Goal: Task Accomplishment & Management: Use online tool/utility

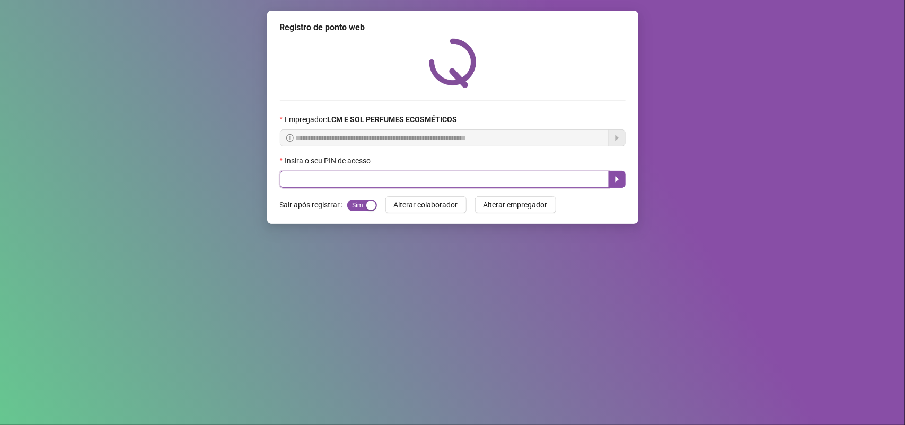
drag, startPoint x: 590, startPoint y: 181, endPoint x: 576, endPoint y: 187, distance: 15.0
click at [581, 185] on input "text" at bounding box center [444, 179] width 329 height 17
type input "*****"
click at [618, 185] on button "button" at bounding box center [617, 179] width 17 height 17
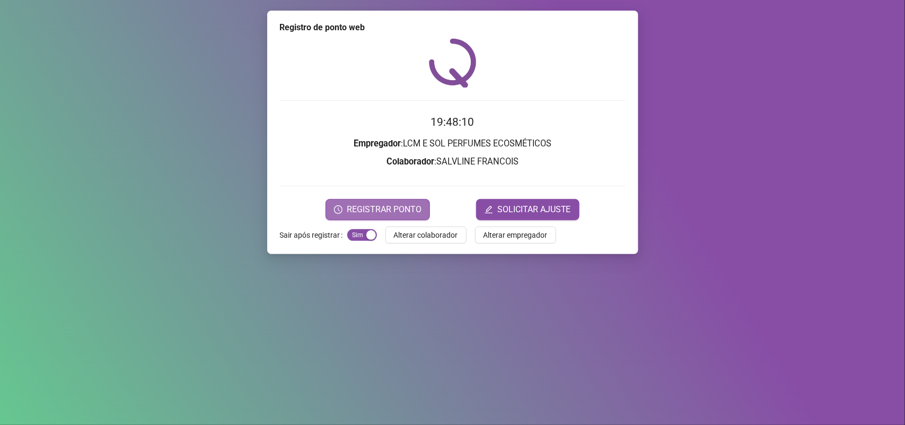
click at [382, 214] on span "REGISTRAR PONTO" at bounding box center [384, 209] width 75 height 13
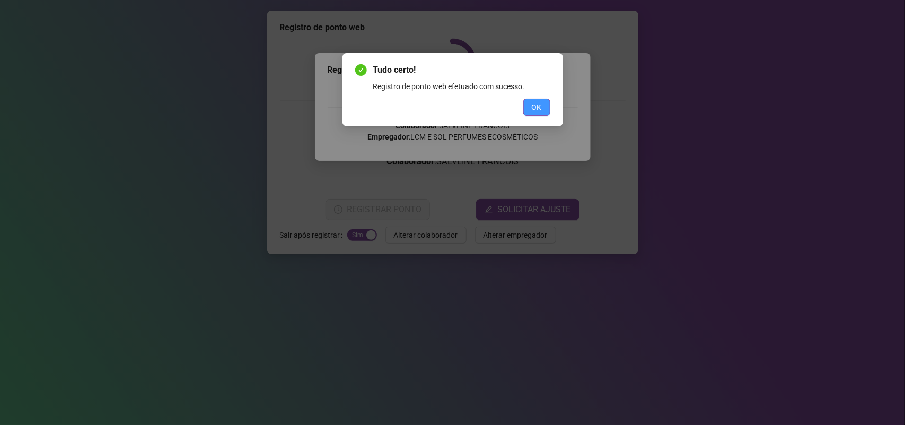
click at [534, 110] on span "OK" at bounding box center [537, 107] width 10 height 12
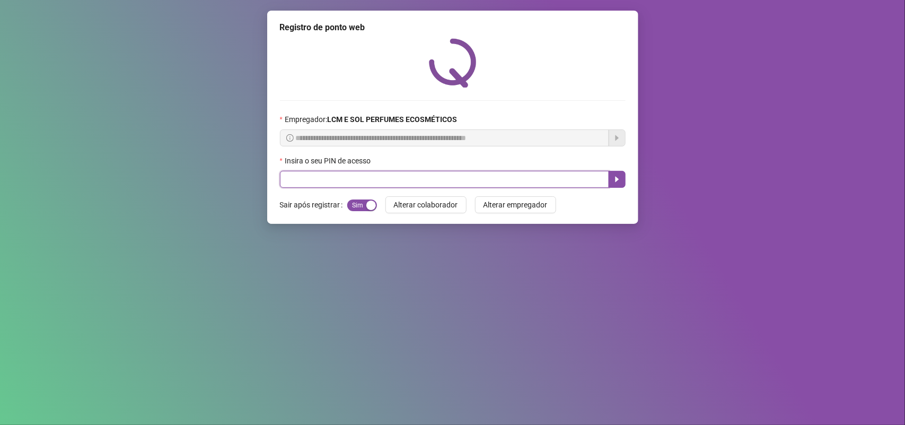
click at [416, 179] on input "text" at bounding box center [444, 179] width 329 height 17
type input "*****"
click at [619, 175] on button "button" at bounding box center [617, 179] width 17 height 17
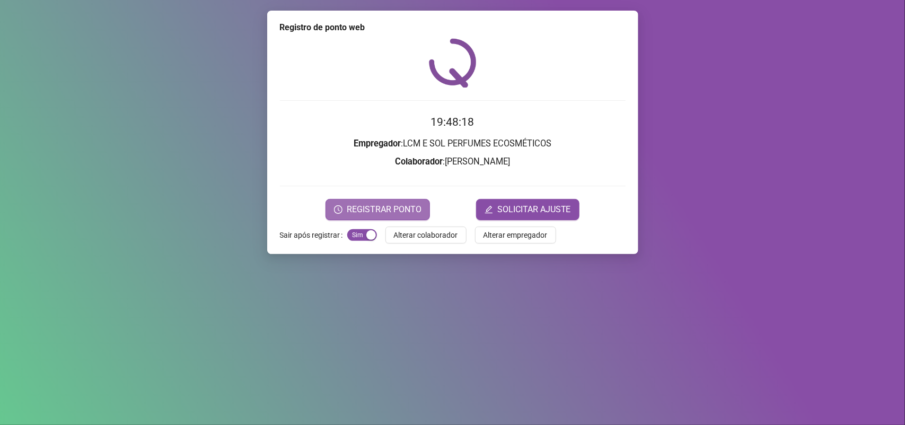
click at [372, 213] on span "REGISTRAR PONTO" at bounding box center [384, 209] width 75 height 13
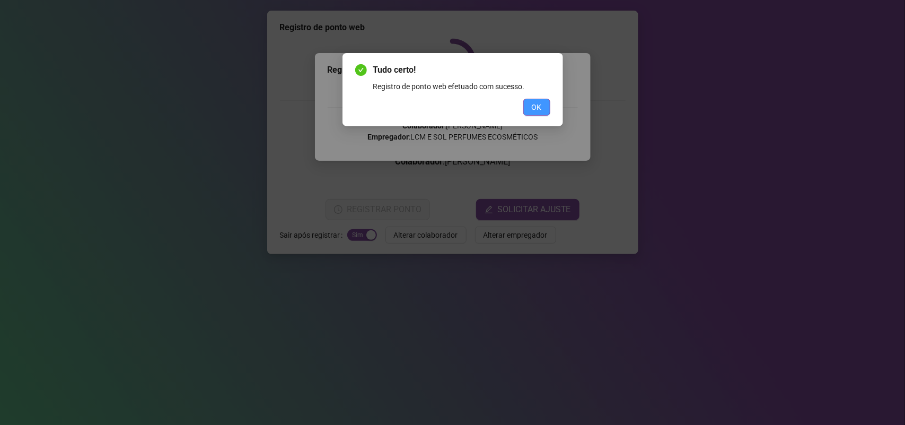
click at [530, 101] on button "OK" at bounding box center [536, 107] width 27 height 17
